Goal: Transaction & Acquisition: Book appointment/travel/reservation

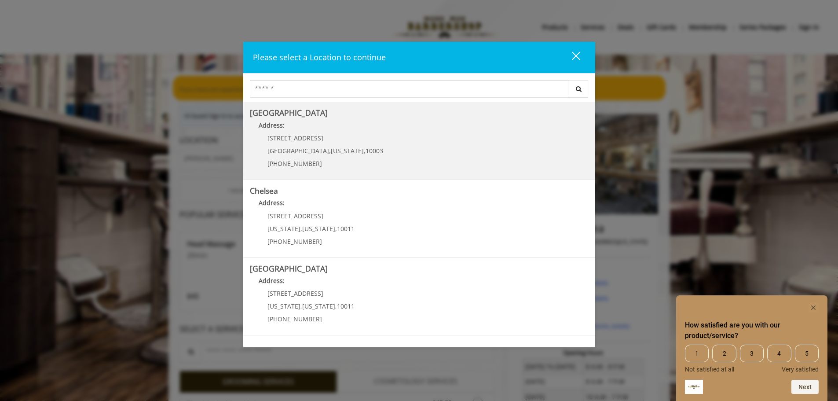
click at [299, 137] on p "[STREET_ADDRESS]" at bounding box center [325, 138] width 116 height 7
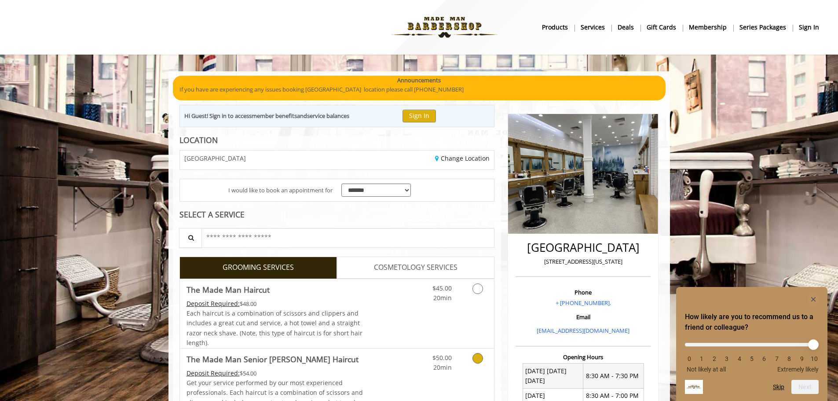
drag, startPoint x: 429, startPoint y: 363, endPoint x: 436, endPoint y: 376, distance: 14.8
click at [429, 362] on link "$50.00 20min" at bounding box center [433, 360] width 37 height 24
click at [483, 359] on link "Grooming services" at bounding box center [476, 360] width 22 height 24
click at [476, 360] on icon "Grooming services" at bounding box center [477, 358] width 11 height 11
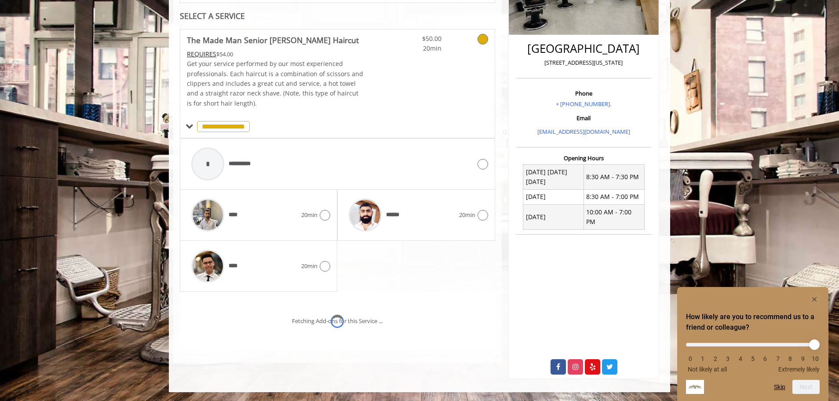
scroll to position [220, 0]
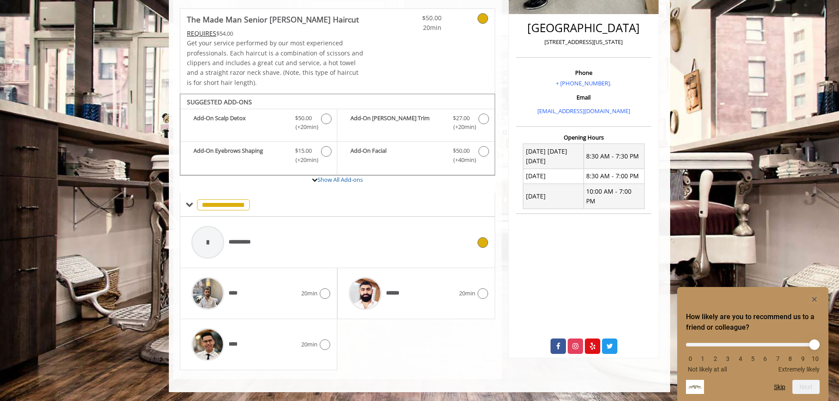
click at [282, 238] on div "**********" at bounding box center [331, 242] width 289 height 42
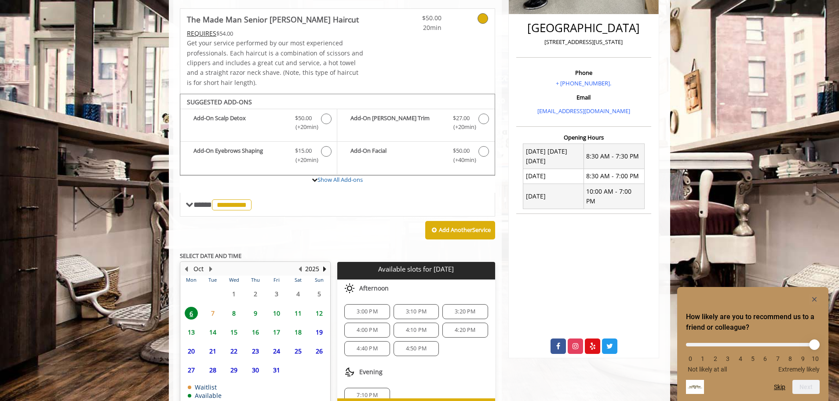
click at [499, 303] on div "**********" at bounding box center [337, 174] width 329 height 517
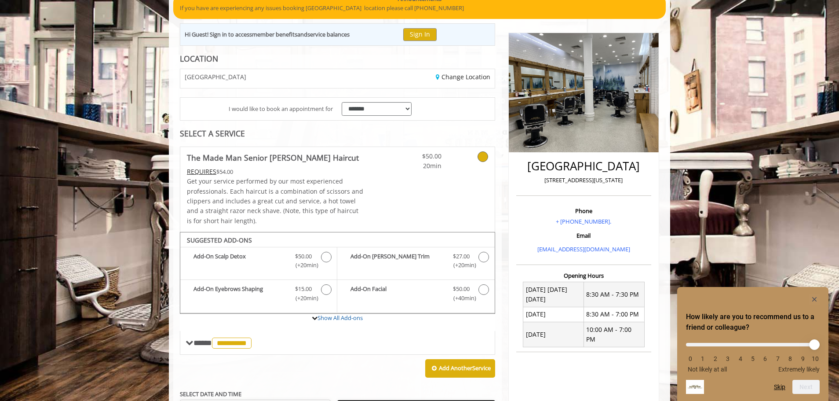
scroll to position [230, 0]
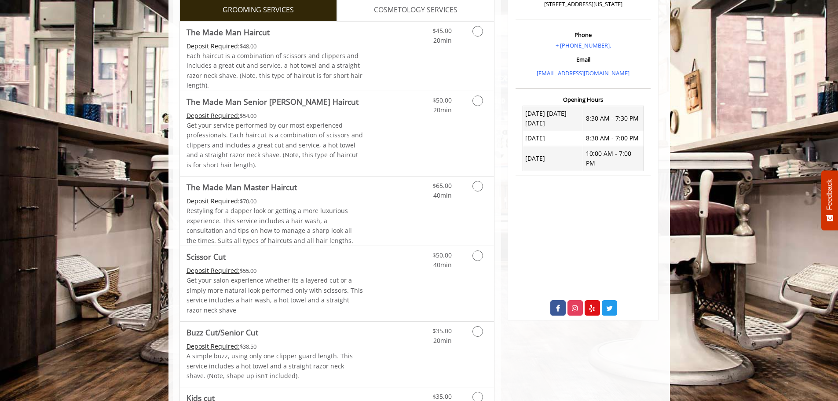
scroll to position [44, 0]
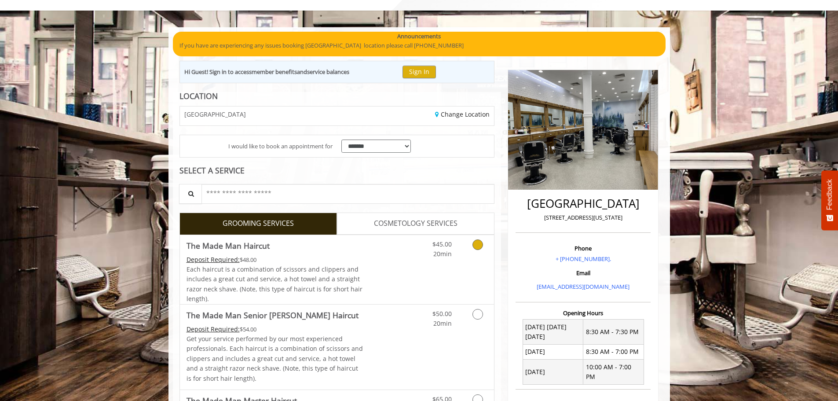
click at [340, 275] on span "Each haircut is a combination of scissors and clippers and includes a great cut…" at bounding box center [275, 284] width 176 height 38
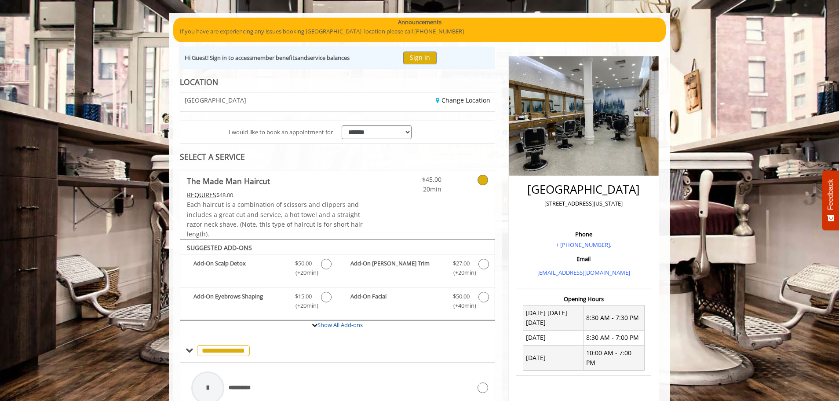
scroll to position [56, 0]
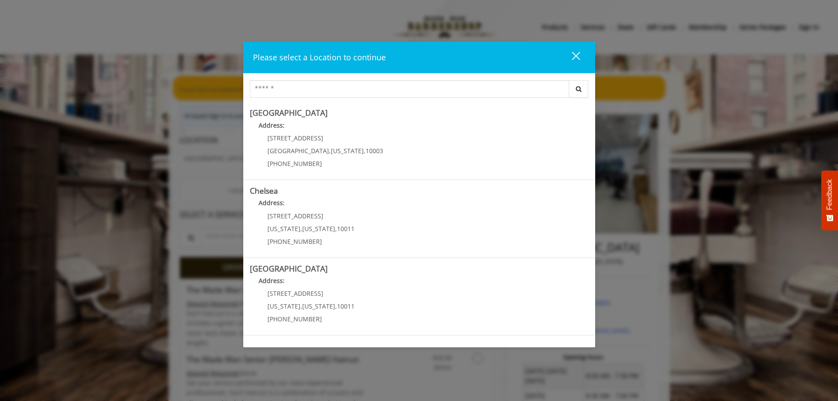
drag, startPoint x: 581, startPoint y: 59, endPoint x: 577, endPoint y: 55, distance: 6.2
click at [577, 55] on button "close" at bounding box center [571, 57] width 30 height 18
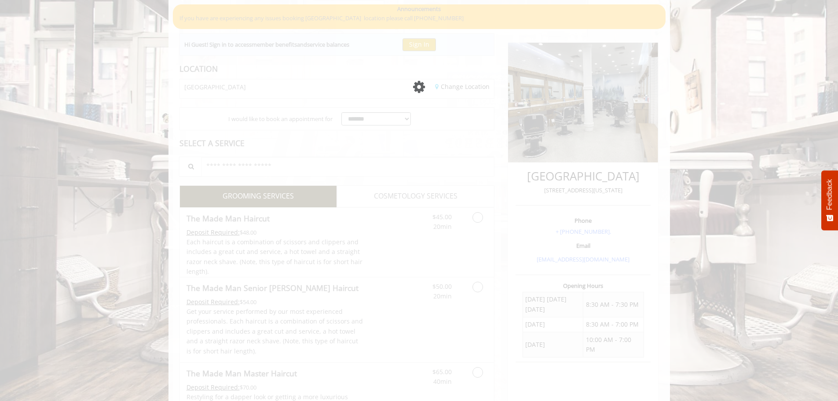
click at [495, 240] on div "Please wait page is Loading" at bounding box center [419, 200] width 838 height 401
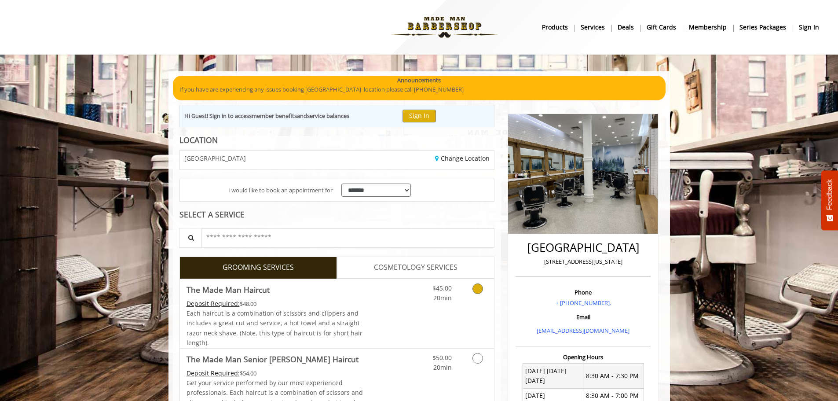
click at [482, 290] on icon "Grooming services" at bounding box center [477, 288] width 11 height 11
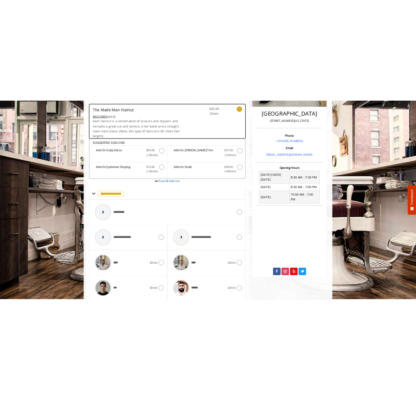
scroll to position [165, 0]
